Goal: Complete application form

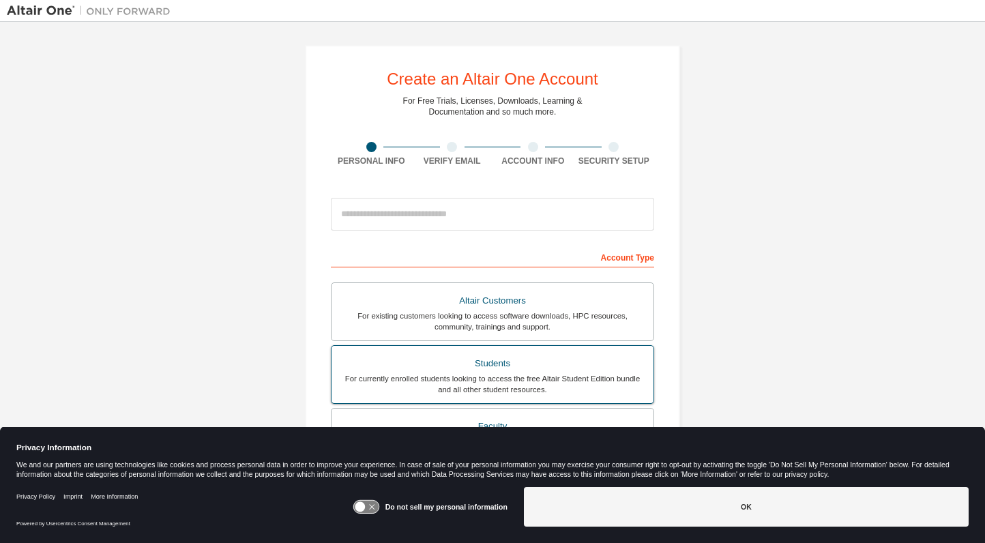
click at [445, 362] on div "Students" at bounding box center [493, 363] width 306 height 19
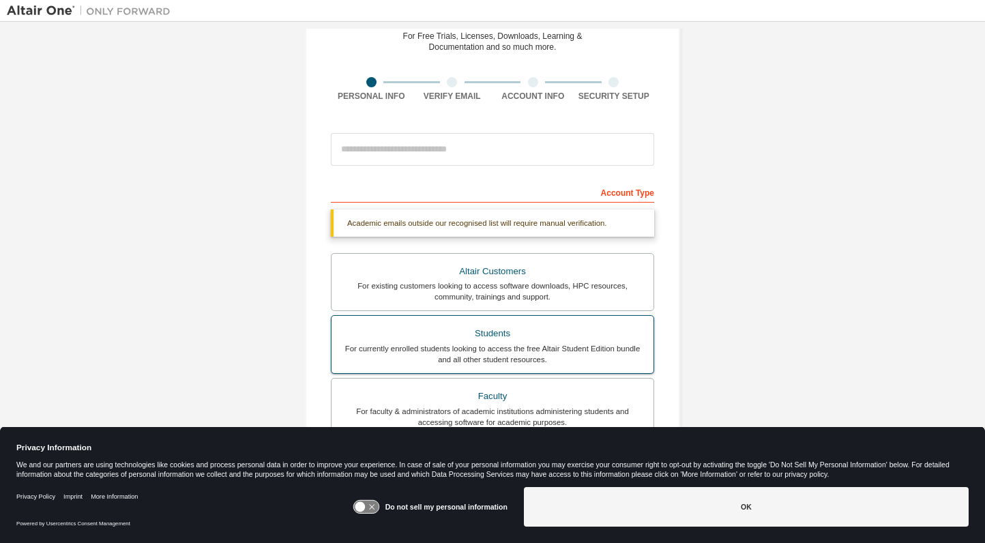
scroll to position [65, 0]
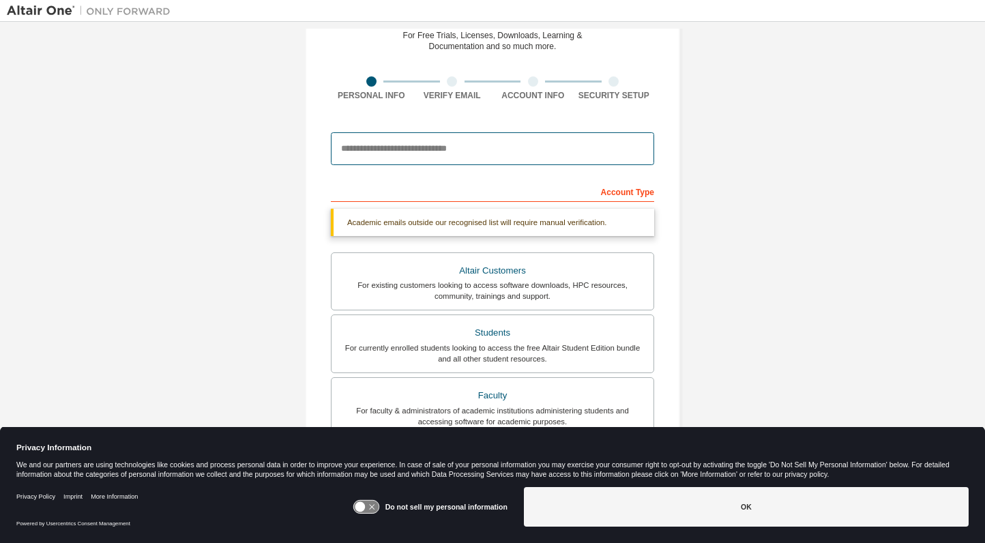
click at [519, 154] on input "email" at bounding box center [492, 148] width 323 height 33
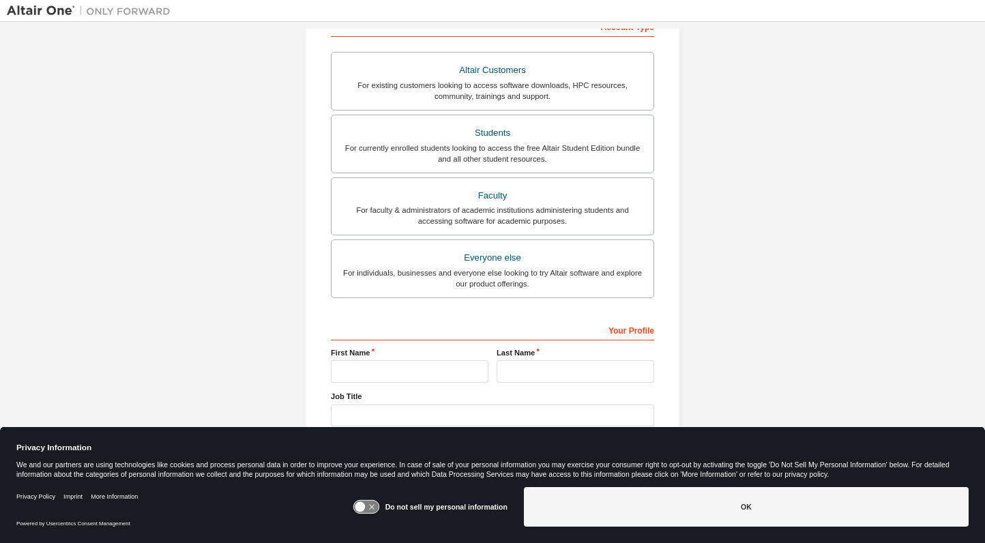
scroll to position [254, 0]
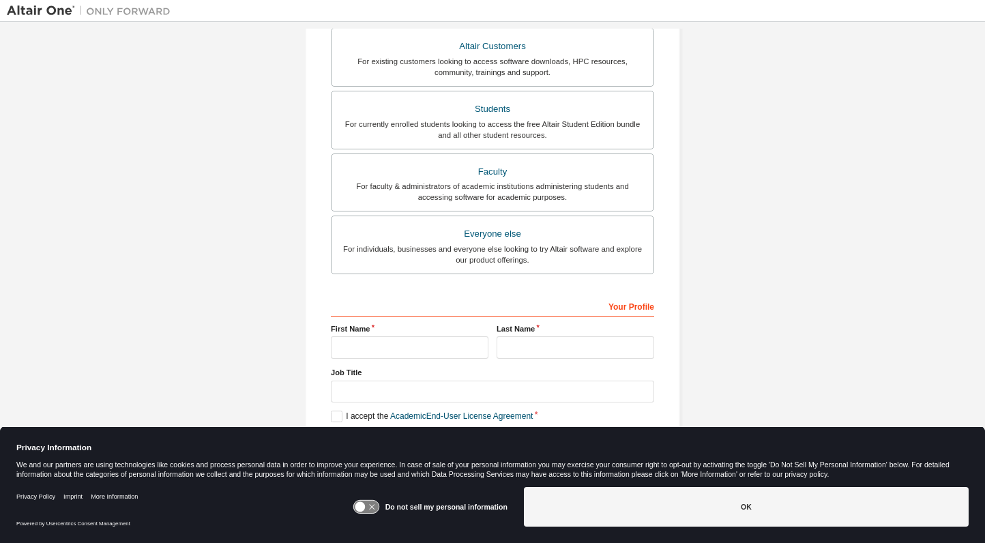
type input "**********"
click at [422, 345] on input "text" at bounding box center [410, 347] width 158 height 23
type input "****"
click at [535, 347] on input "text" at bounding box center [576, 347] width 158 height 23
type input "********"
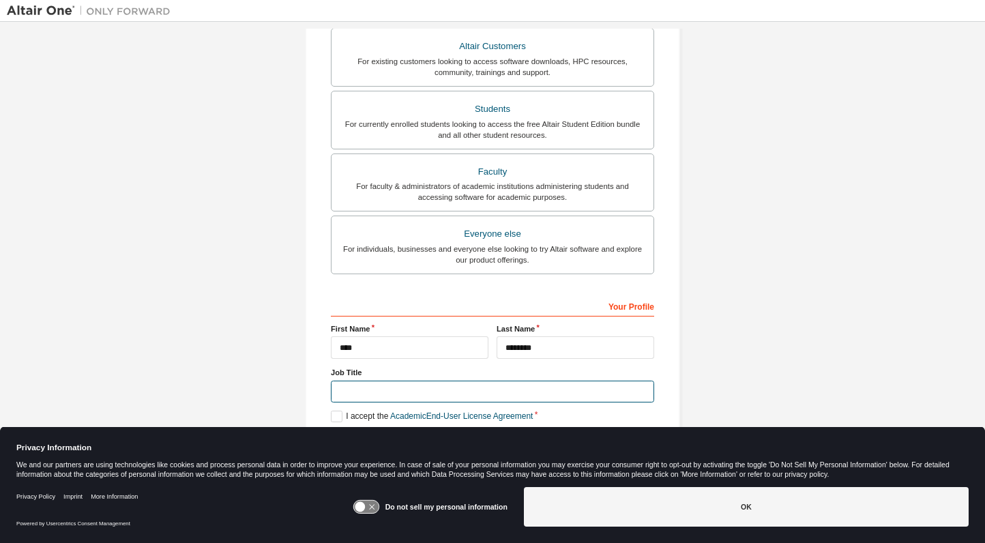
click at [497, 392] on input "text" at bounding box center [492, 392] width 323 height 23
type input "*******"
click at [336, 413] on label "I accept the Academic End-User License Agreement" at bounding box center [432, 417] width 202 height 12
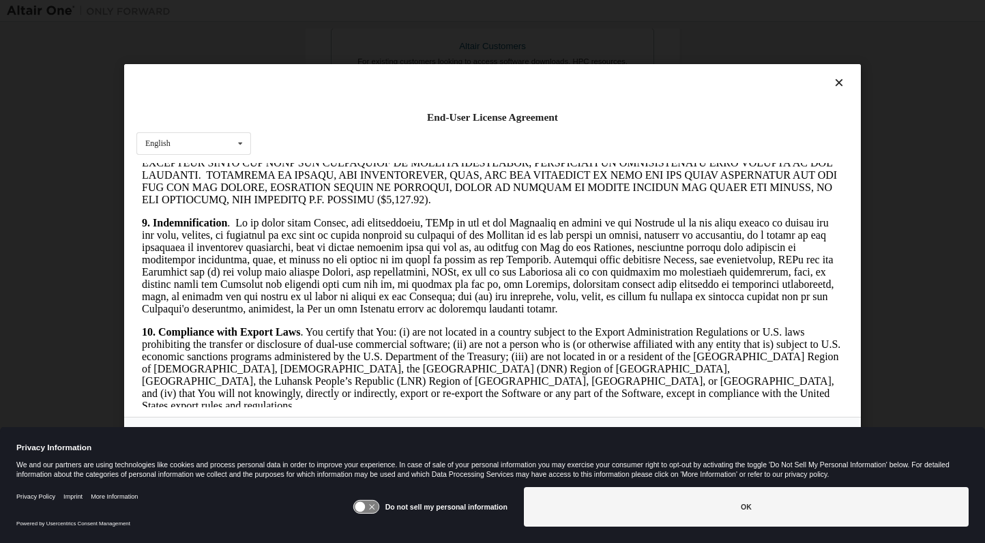
scroll to position [2245, 0]
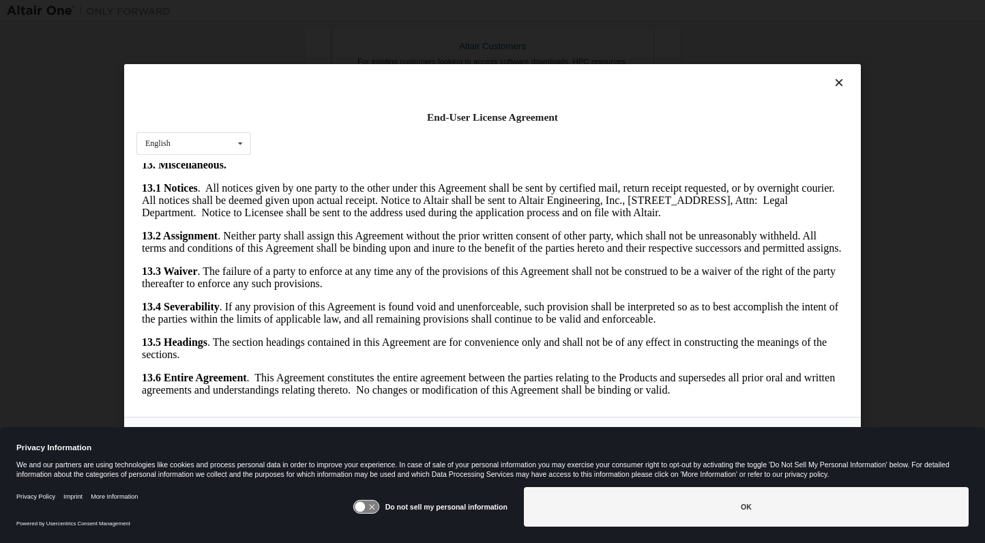
click at [373, 504] on icon at bounding box center [365, 507] width 25 height 13
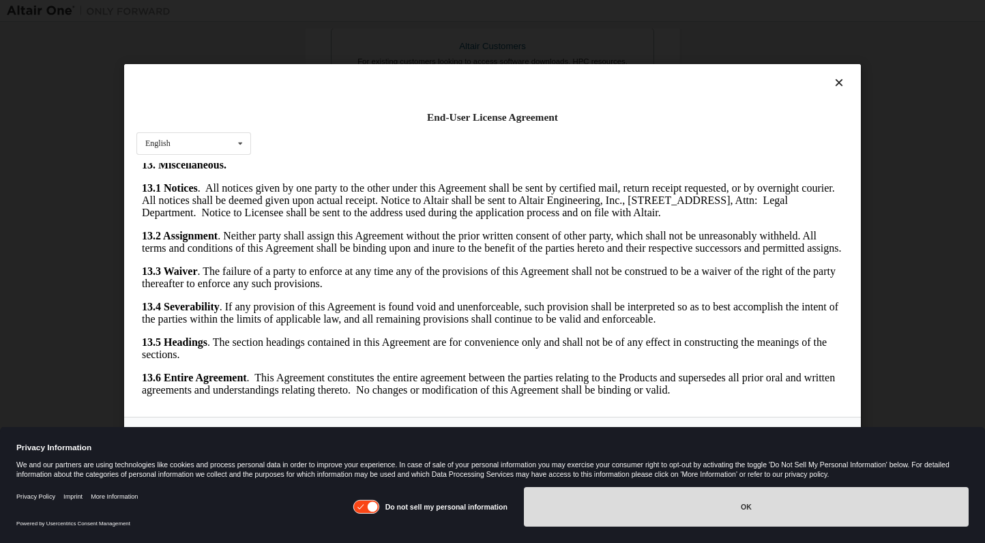
click at [692, 505] on button "OK" at bounding box center [746, 507] width 445 height 40
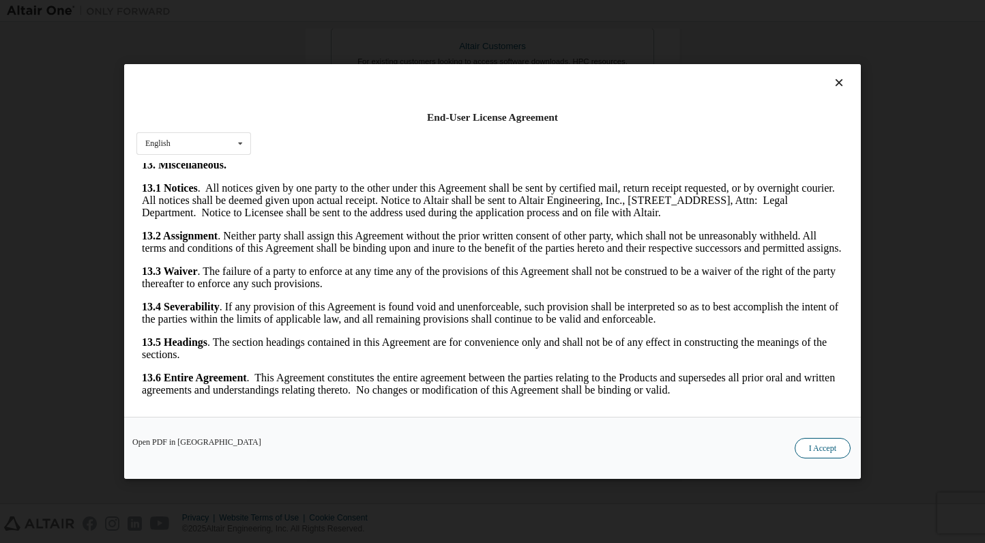
click at [813, 447] on button "I Accept" at bounding box center [823, 448] width 56 height 20
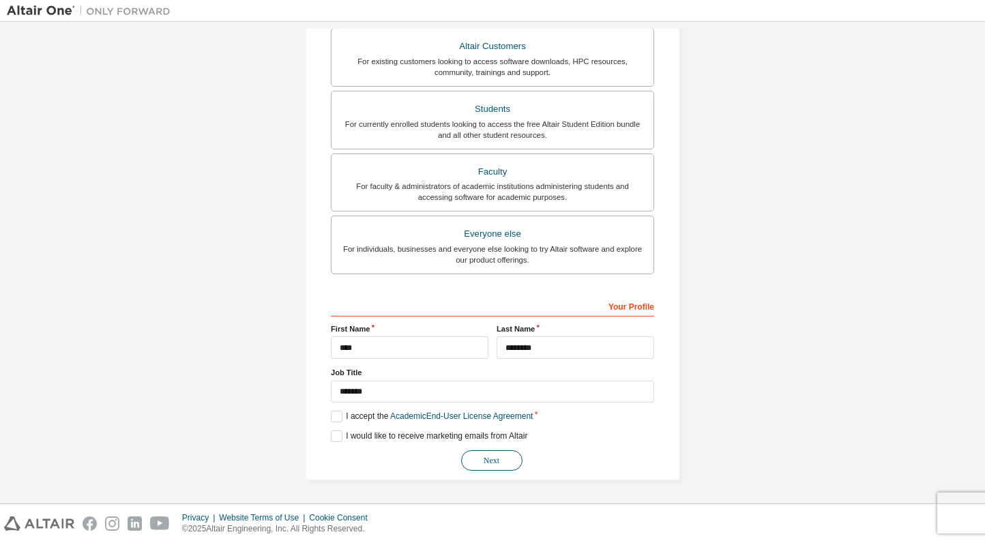
click at [467, 461] on button "Next" at bounding box center [491, 460] width 61 height 20
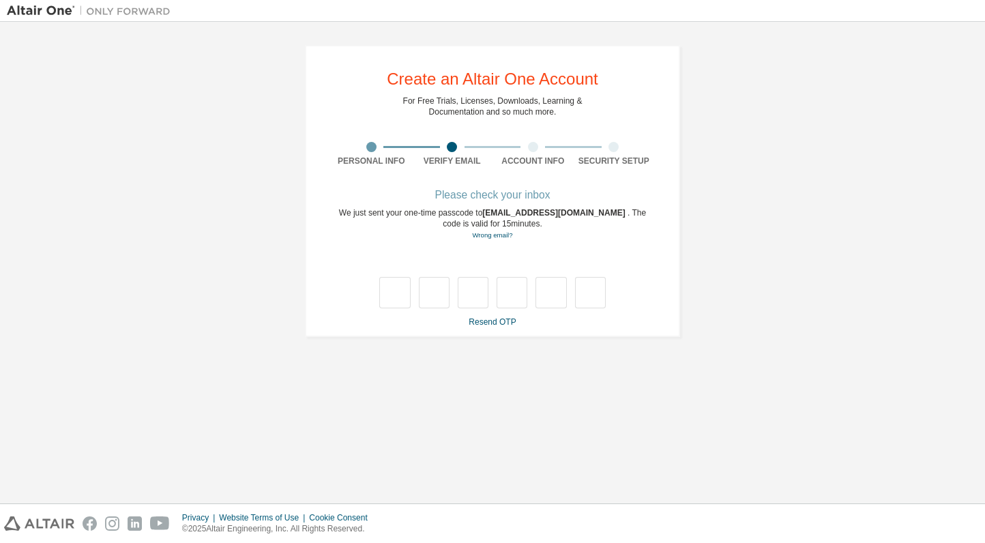
scroll to position [0, 0]
type input "*"
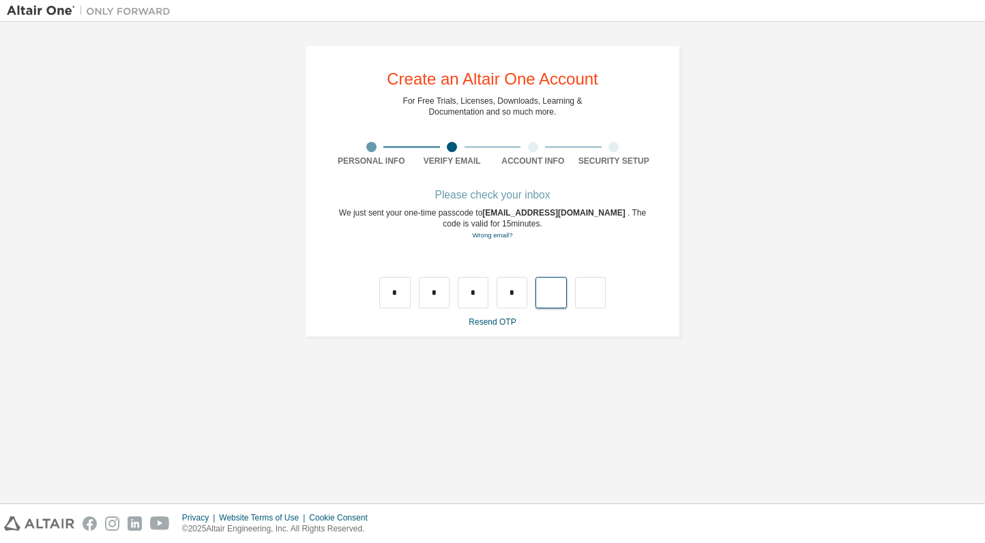
type input "*"
click at [392, 291] on input "text" at bounding box center [394, 292] width 31 height 31
type input "*"
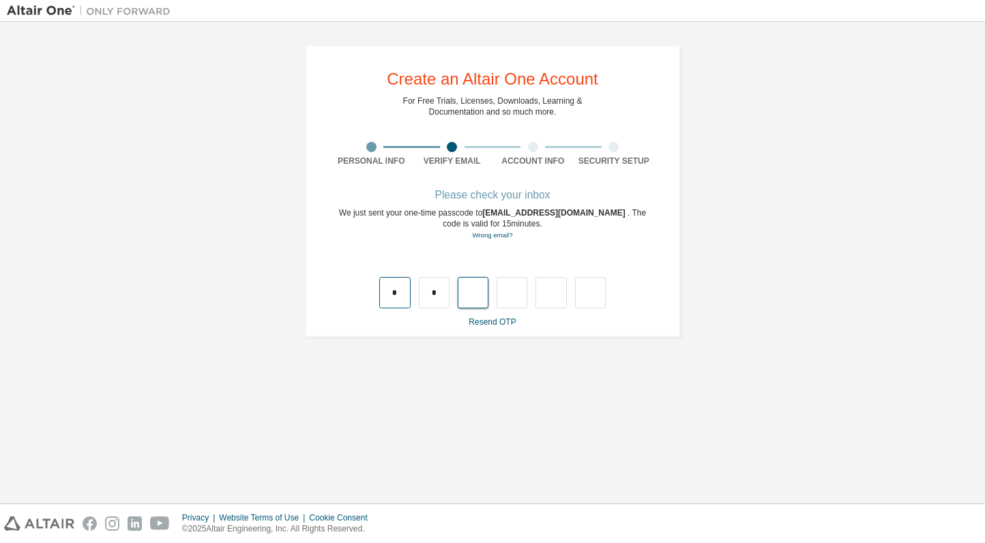
type input "*"
